Goal: Information Seeking & Learning: Learn about a topic

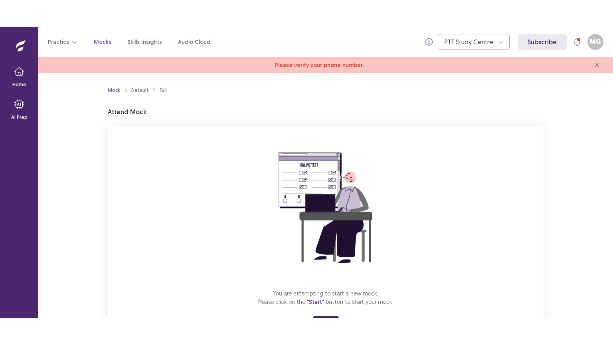
scroll to position [40, 0]
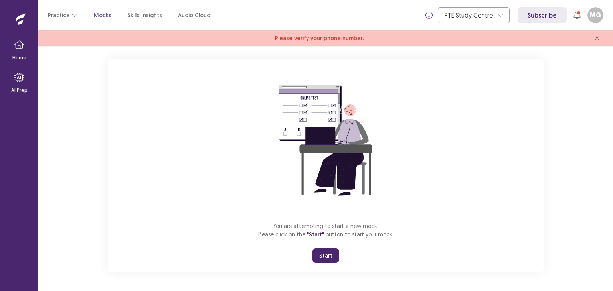
click at [327, 256] on button "Start" at bounding box center [326, 256] width 27 height 14
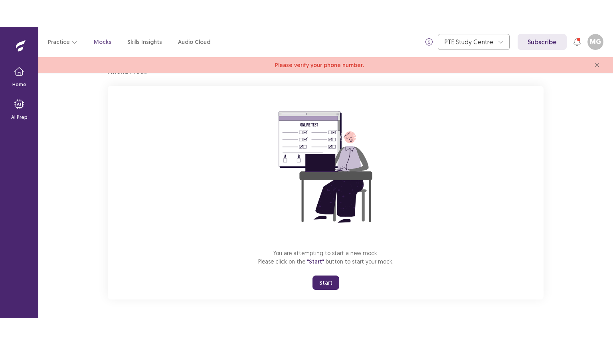
scroll to position [0, 0]
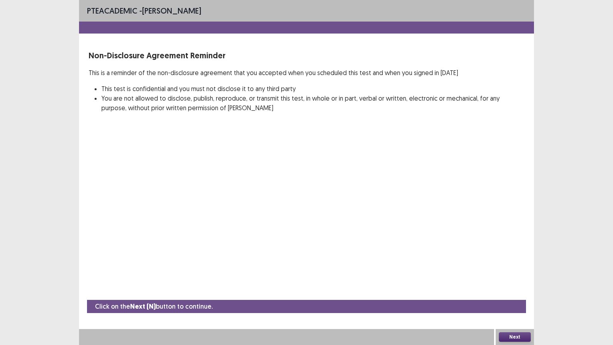
click at [508, 291] on div "Next" at bounding box center [515, 337] width 38 height 16
click at [514, 291] on button "Next" at bounding box center [515, 337] width 32 height 10
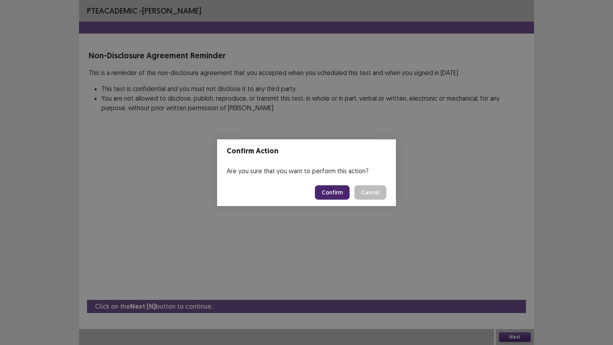
click at [335, 193] on button "Confirm" at bounding box center [332, 192] width 35 height 14
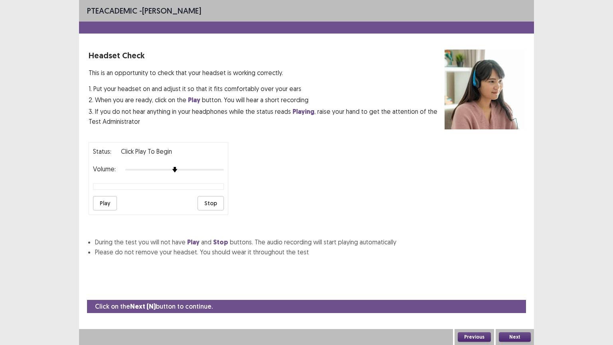
click at [104, 198] on button "Play" at bounding box center [105, 203] width 24 height 14
click at [221, 167] on div at bounding box center [174, 170] width 99 height 6
click at [515, 291] on button "Next" at bounding box center [515, 337] width 32 height 10
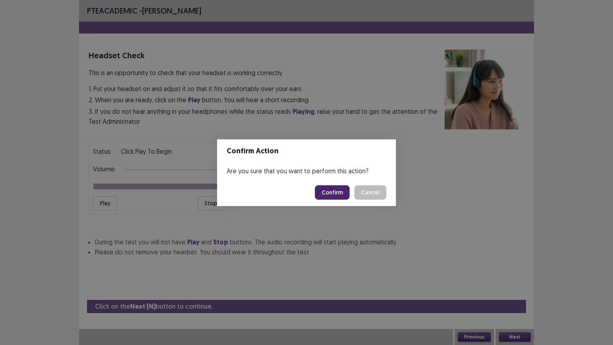
click at [334, 195] on button "Confirm" at bounding box center [332, 192] width 35 height 14
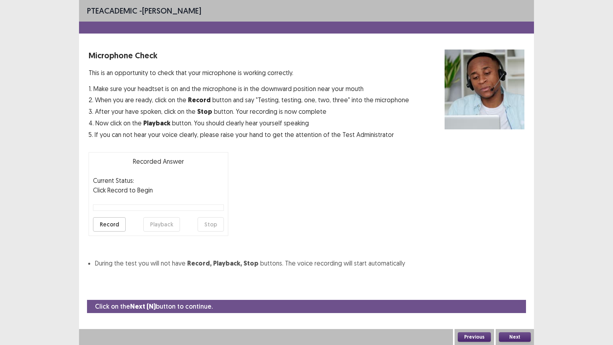
click at [111, 222] on button "Record" at bounding box center [109, 224] width 33 height 14
click at [219, 219] on button "Stop" at bounding box center [211, 224] width 26 height 14
click at [111, 222] on button "Record" at bounding box center [109, 224] width 33 height 14
click at [517, 291] on button "Next" at bounding box center [515, 337] width 32 height 10
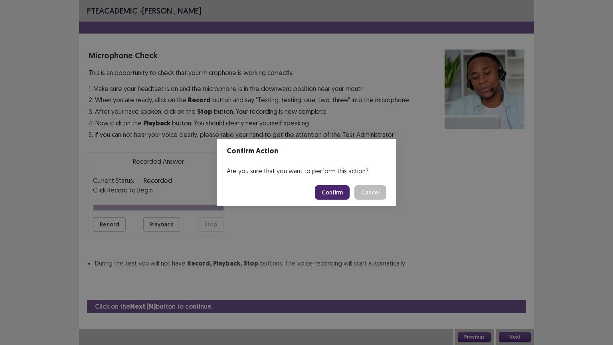
click at [341, 195] on button "Confirm" at bounding box center [332, 192] width 35 height 14
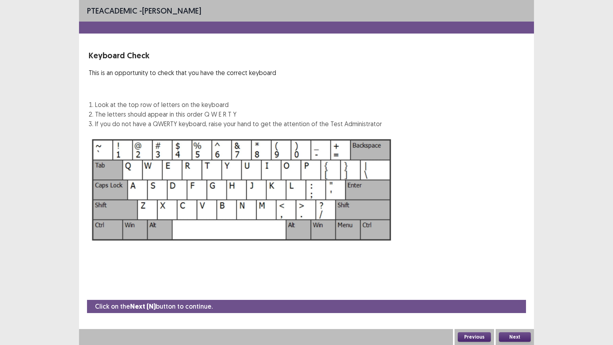
click at [521, 291] on button "Next" at bounding box center [515, 337] width 32 height 10
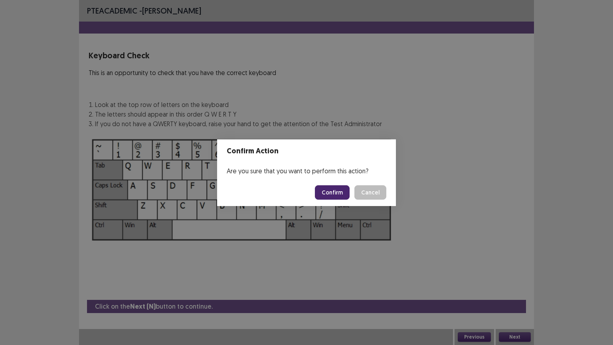
click at [337, 189] on button "Confirm" at bounding box center [332, 192] width 35 height 14
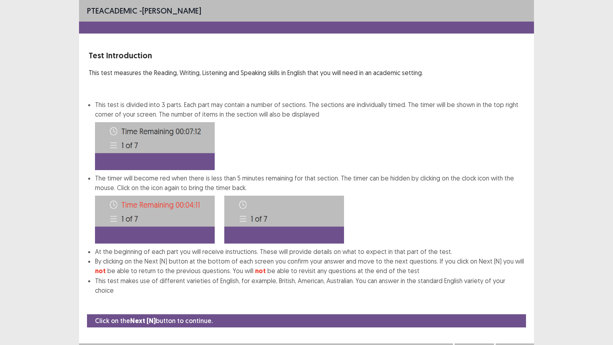
scroll to position [1, 0]
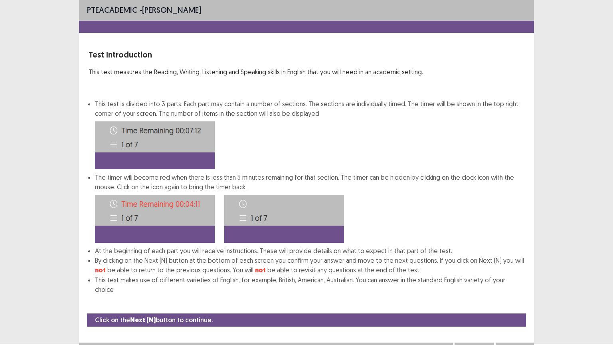
click at [516, 291] on button "Next" at bounding box center [515, 351] width 32 height 10
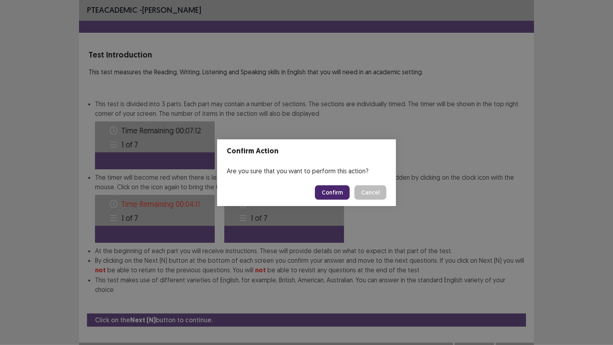
click at [341, 193] on button "Confirm" at bounding box center [332, 192] width 35 height 14
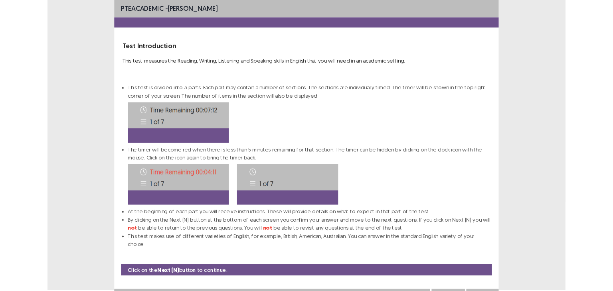
scroll to position [0, 0]
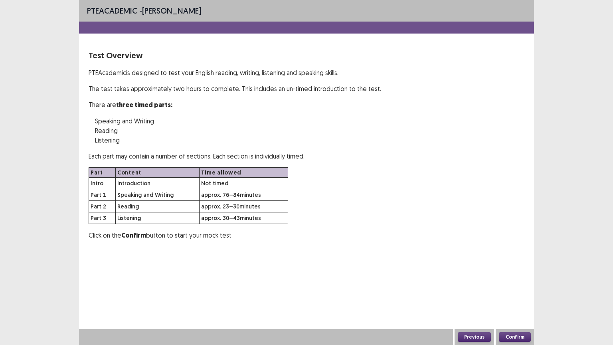
click at [517, 291] on button "Confirm" at bounding box center [515, 337] width 32 height 10
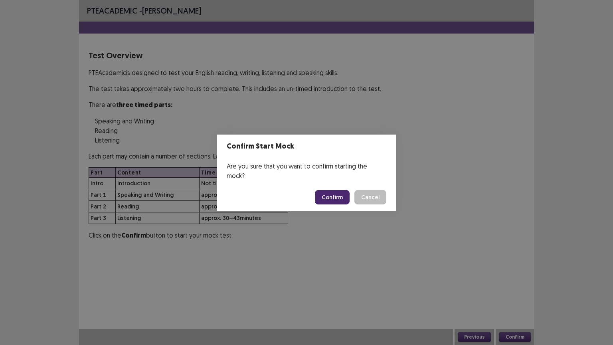
click at [339, 192] on button "Confirm" at bounding box center [332, 197] width 35 height 14
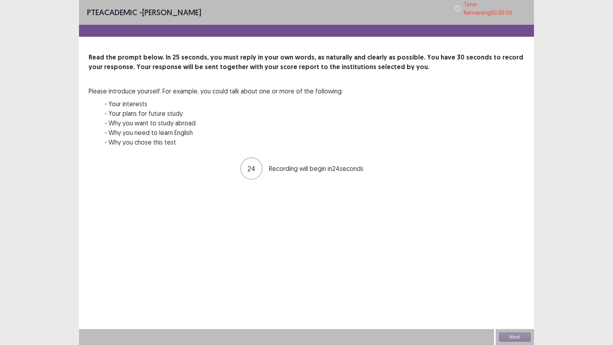
click at [262, 169] on div "24 Recording will begin in 24 seconds" at bounding box center [306, 168] width 133 height 22
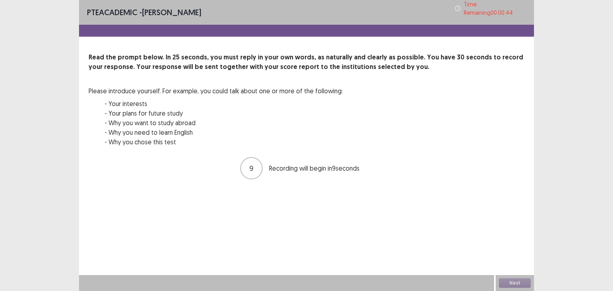
click at [169, 197] on div "PTE academic - [PERSON_NAME] Time Remaining 00 : 00 : 44 Read the prompt below.…" at bounding box center [306, 145] width 455 height 291
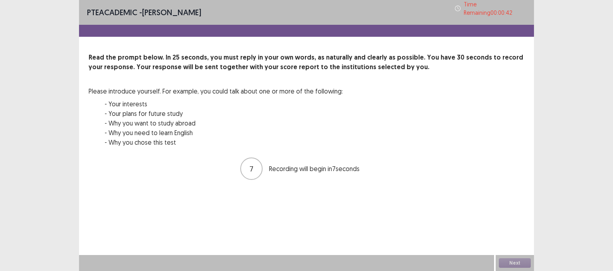
click at [272, 164] on p "Recording will begin in 7 seconds" at bounding box center [321, 169] width 104 height 10
click at [296, 158] on div "00 : 00 00 : 25" at bounding box center [307, 169] width 436 height 24
drag, startPoint x: 519, startPoint y: 265, endPoint x: 340, endPoint y: 150, distance: 212.3
click at [340, 150] on div "PTE academic - [PERSON_NAME] Time Remaining 00 : 00 : 30 Read the prompt below.…" at bounding box center [306, 135] width 455 height 271
click at [340, 150] on div "Read the prompt below. In 25 seconds, you must reply in your own words, as natu…" at bounding box center [307, 105] width 436 height 104
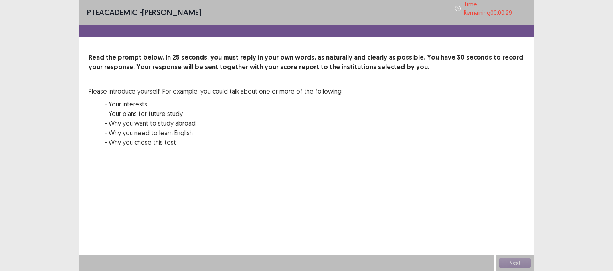
click at [340, 150] on div "Read the prompt below. In 25 seconds, you must reply in your own words, as natu…" at bounding box center [307, 105] width 436 height 104
click at [307, 16] on div "PTE academic - [PERSON_NAME] Time Remaining 00 : 00 : 27" at bounding box center [306, 12] width 455 height 25
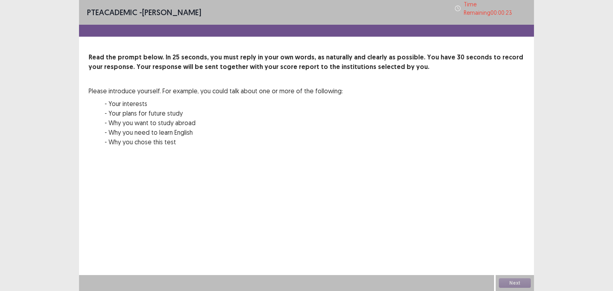
click at [323, 128] on p "- Why you need to learn English" at bounding box center [224, 133] width 238 height 10
drag, startPoint x: 323, startPoint y: 128, endPoint x: 267, endPoint y: 20, distance: 121.3
click at [267, 20] on div "PTE academic - [PERSON_NAME] Time Remaining 00 : 00 : 23 Read the prompt below.…" at bounding box center [306, 98] width 455 height 196
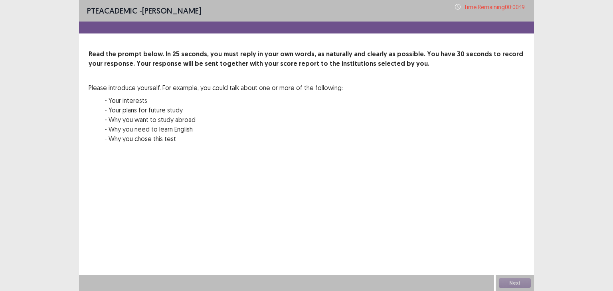
click at [285, 182] on div "PTE academic - [PERSON_NAME] Time Remaining 00 : 00 : 19 Read the prompt below.…" at bounding box center [306, 96] width 455 height 193
drag, startPoint x: 286, startPoint y: 131, endPoint x: 281, endPoint y: 192, distance: 61.7
click at [281, 192] on div "PTE academic - [PERSON_NAME] Time Remaining 00 : 00 : 18 Read the prompt below.…" at bounding box center [306, 96] width 455 height 193
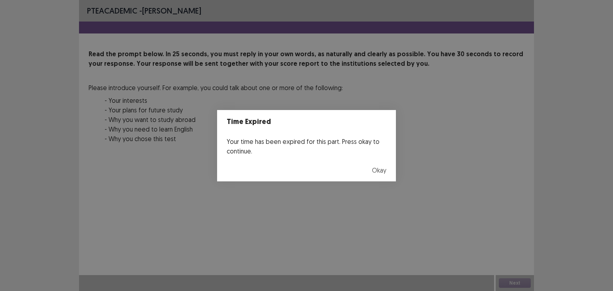
click at [381, 173] on button "Okay" at bounding box center [379, 171] width 14 height 10
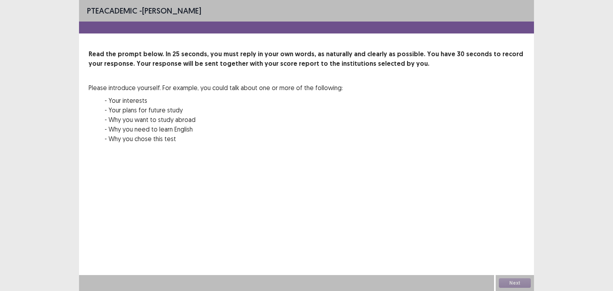
click at [517, 284] on div "Next" at bounding box center [515, 284] width 38 height 16
